Goal: Find specific page/section: Find specific page/section

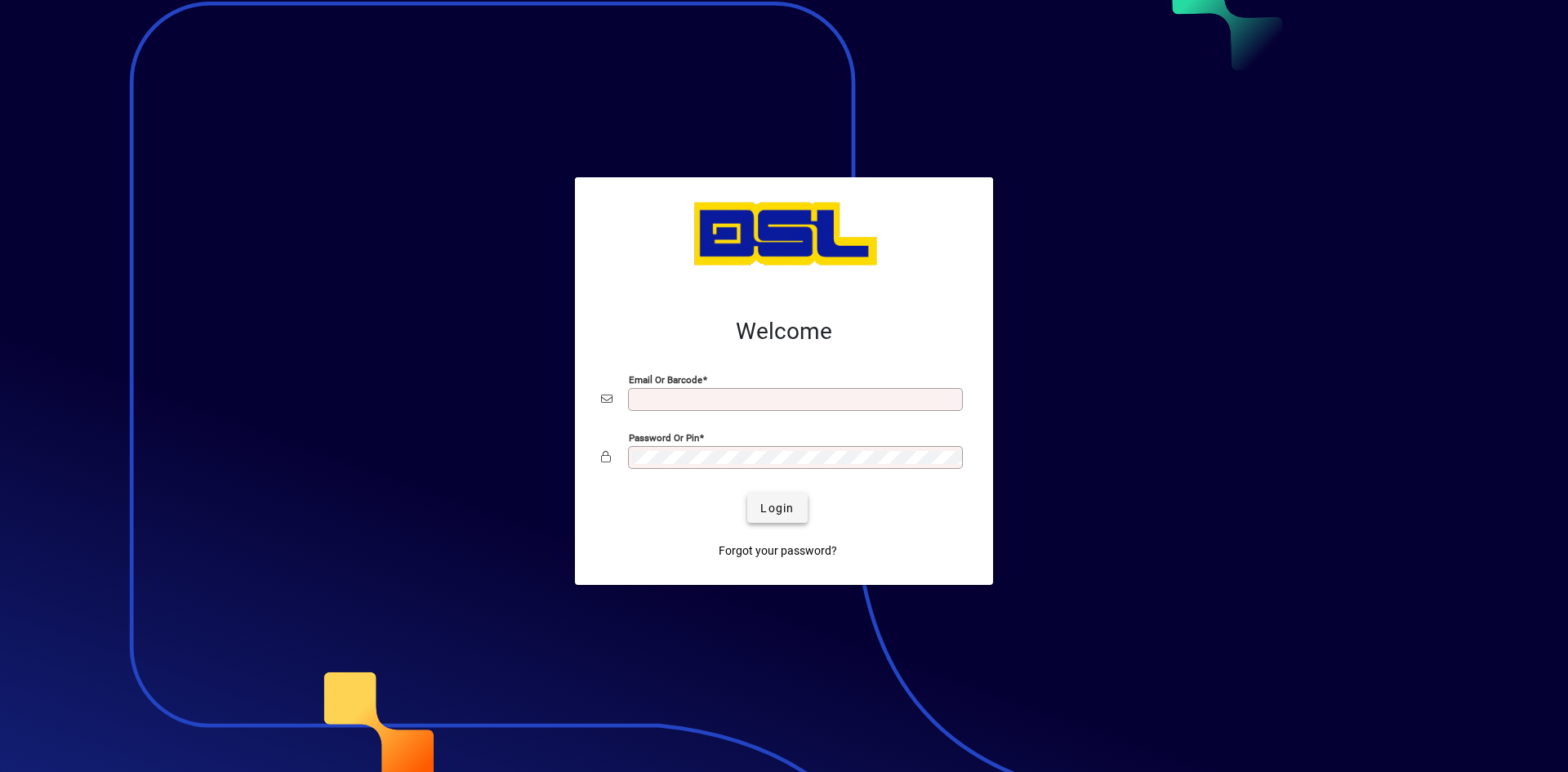
type input "**********"
click at [777, 500] on span "Login" at bounding box center [777, 509] width 33 height 17
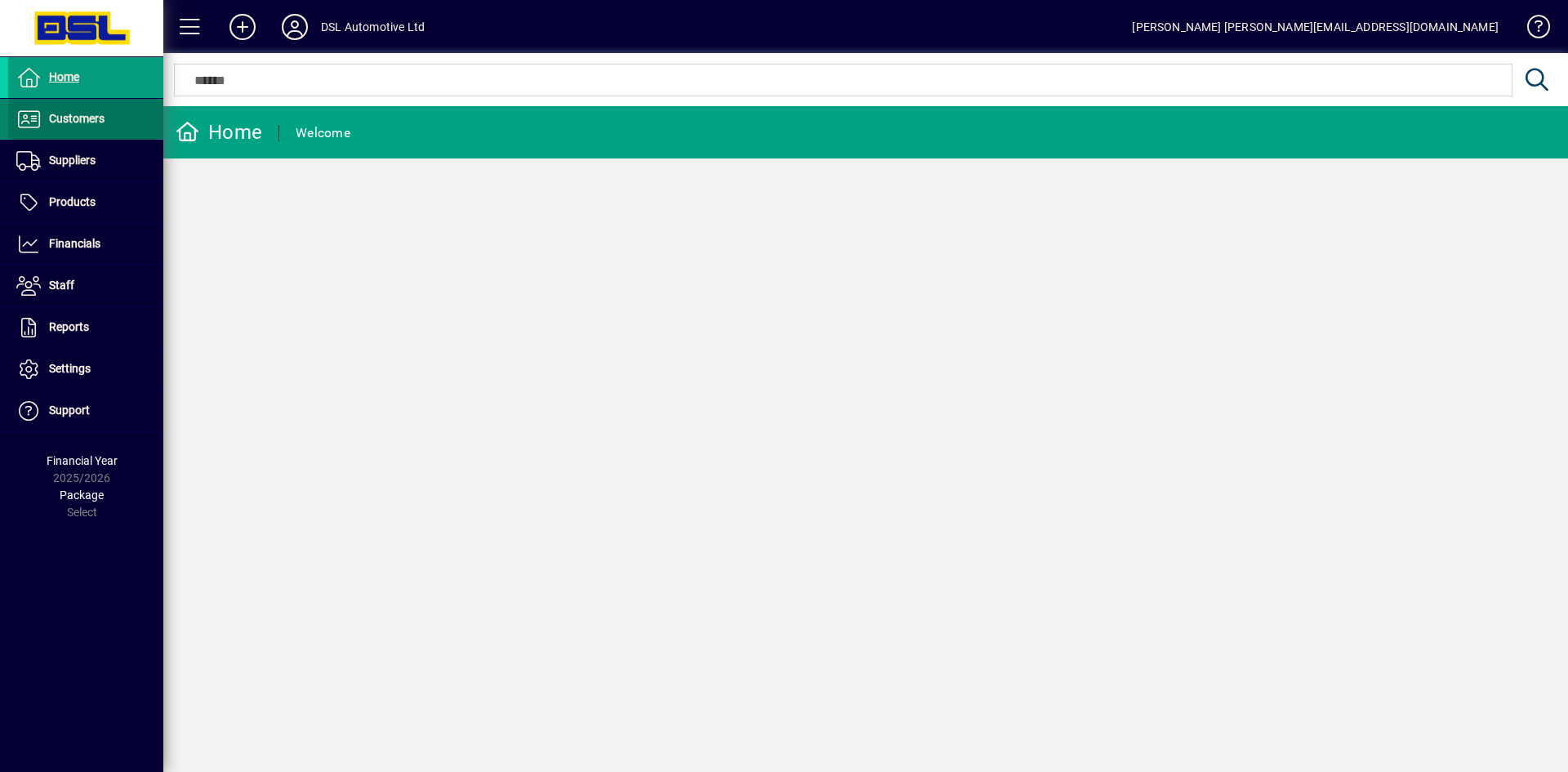
click at [88, 107] on span at bounding box center [85, 118] width 155 height 39
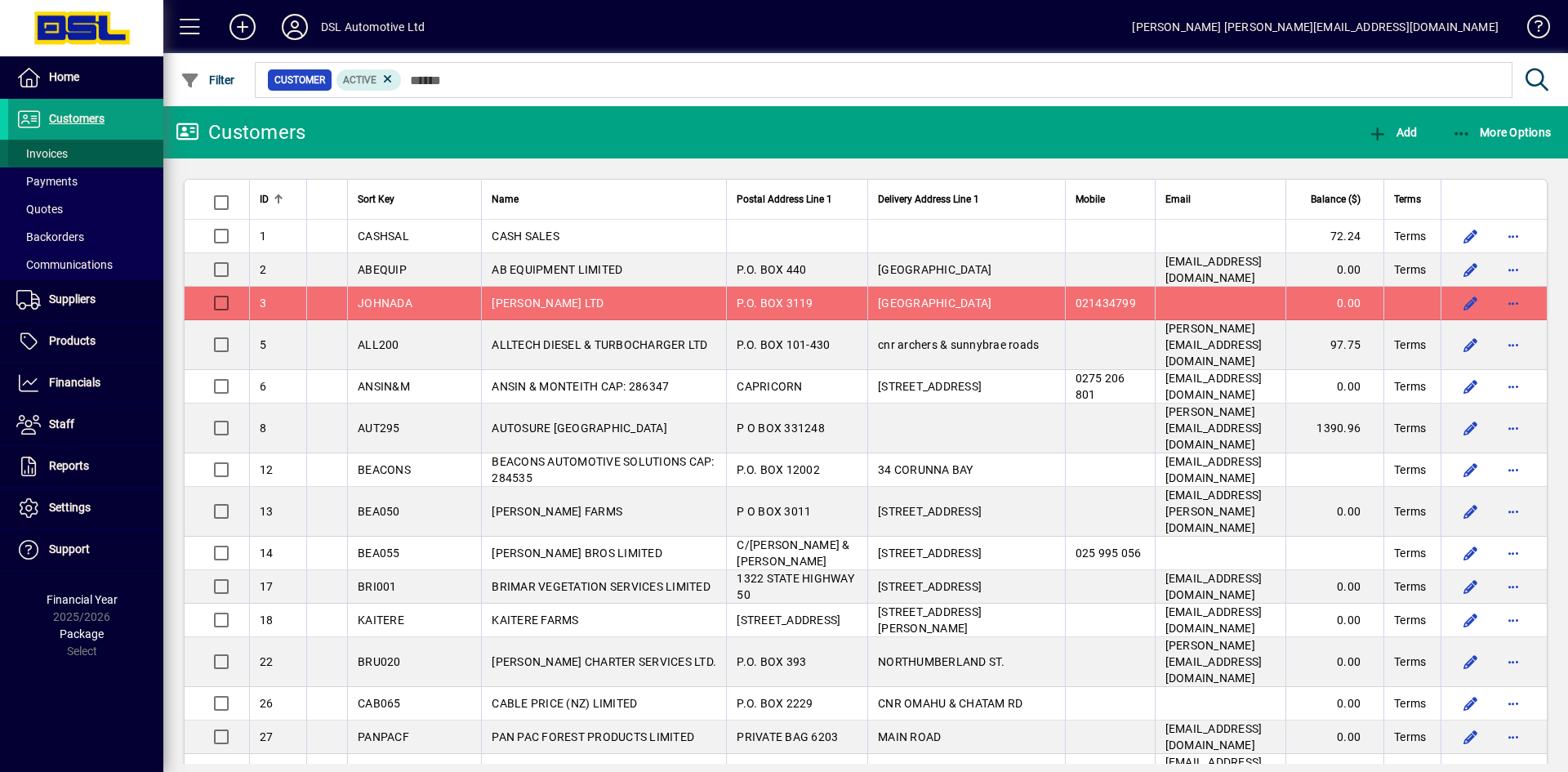
click at [51, 149] on span "Invoices" at bounding box center [42, 154] width 51 height 13
